Goal: Information Seeking & Learning: Learn about a topic

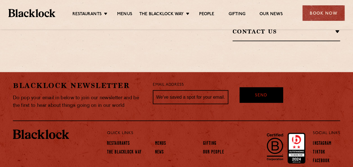
scroll to position [491, 0]
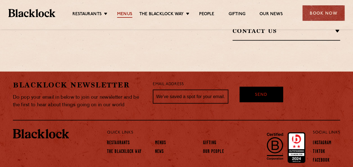
click at [127, 13] on link "Menus" at bounding box center [124, 15] width 15 height 6
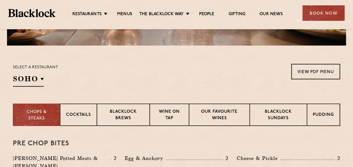
scroll to position [168, 0]
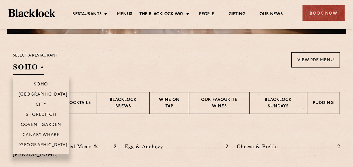
click at [29, 62] on h2 "SOHO" at bounding box center [28, 68] width 31 height 13
click at [40, 143] on p "[GEOGRAPHIC_DATA]" at bounding box center [43, 146] width 49 height 6
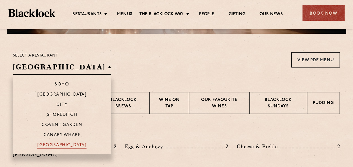
click at [40, 145] on p "[GEOGRAPHIC_DATA]" at bounding box center [61, 146] width 49 height 6
click at [55, 83] on p "Soho" at bounding box center [62, 85] width 14 height 6
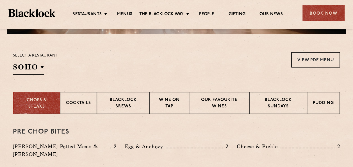
click at [114, 70] on div "Select a restaurant [GEOGRAPHIC_DATA] [GEOGRAPHIC_DATA] [GEOGRAPHIC_DATA] [GEOG…" at bounding box center [176, 63] width 327 height 23
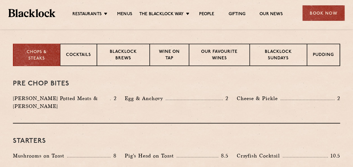
scroll to position [196, 0]
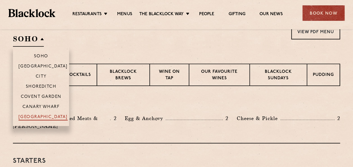
click at [41, 115] on p "[GEOGRAPHIC_DATA]" at bounding box center [43, 117] width 49 height 6
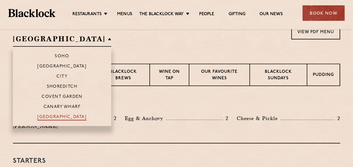
click at [41, 115] on p "[GEOGRAPHIC_DATA]" at bounding box center [61, 117] width 49 height 6
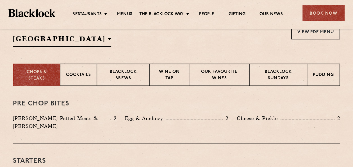
click at [143, 100] on h3 "Pre Chop Bites" at bounding box center [176, 103] width 327 height 7
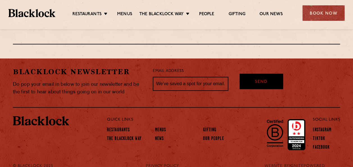
scroll to position [1054, 0]
